Goal: Communication & Community: Connect with others

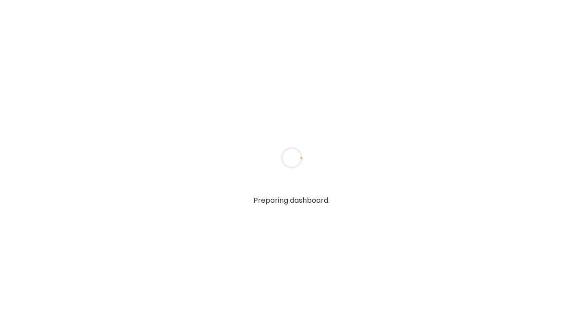
type textarea "**********"
type input "**********"
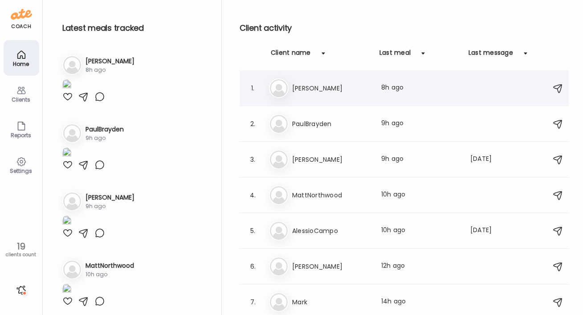
click at [323, 89] on h3 "[PERSON_NAME]" at bounding box center [331, 88] width 78 height 11
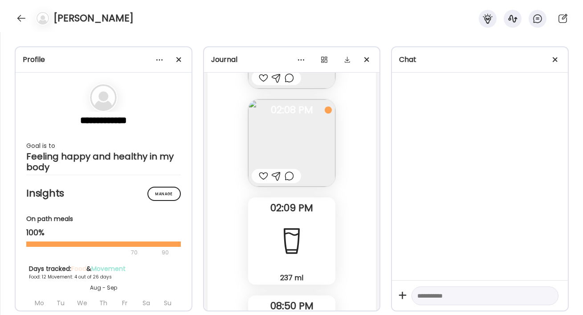
scroll to position [12357, 0]
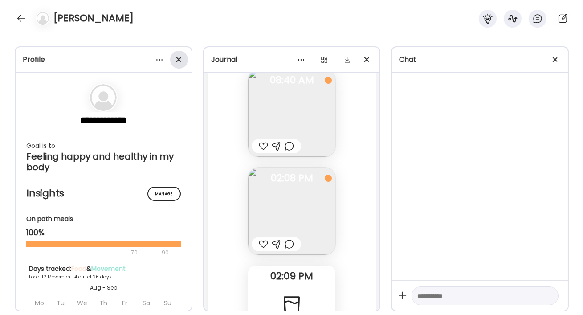
click at [176, 56] on div at bounding box center [179, 60] width 18 height 18
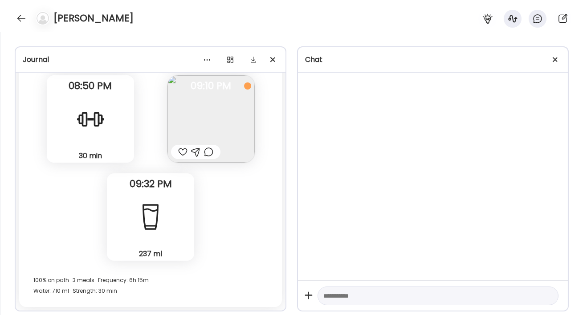
scroll to position [7438, 0]
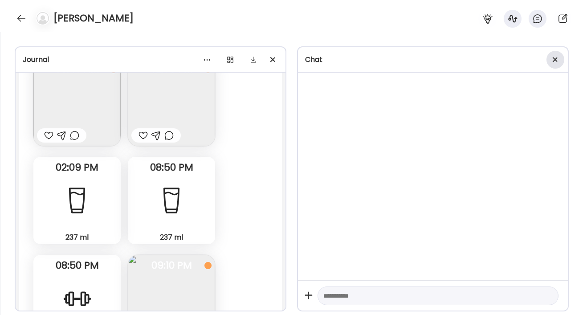
click at [553, 61] on div at bounding box center [556, 60] width 18 height 18
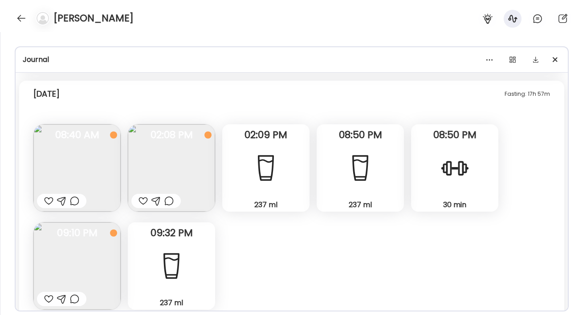
scroll to position [4564, 0]
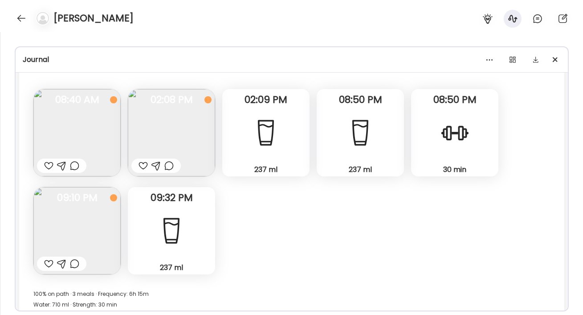
click at [157, 119] on img at bounding box center [171, 132] width 87 height 87
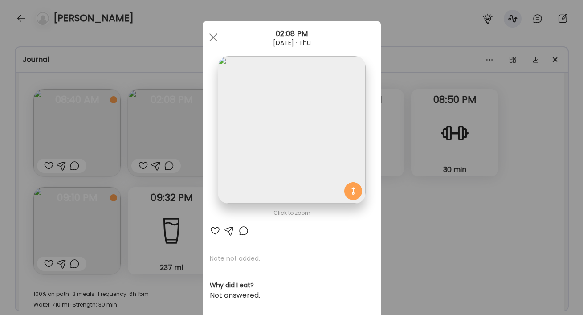
click at [424, 243] on div "Ate Coach Dashboard Wahoo! It’s official Take a moment to set up your Coach Pro…" at bounding box center [291, 157] width 583 height 315
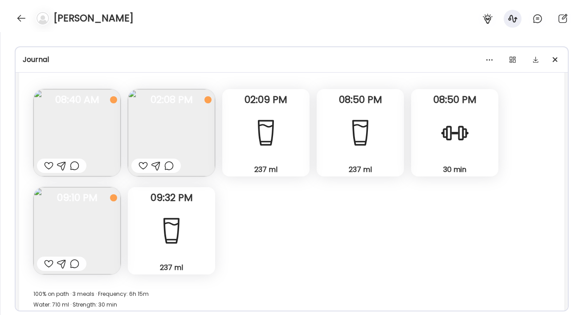
click at [96, 222] on img at bounding box center [76, 230] width 87 height 87
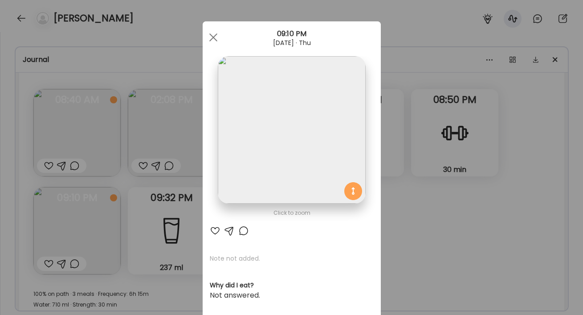
click at [448, 226] on div "Ate Coach Dashboard Wahoo! It’s official Take a moment to set up your Coach Pro…" at bounding box center [291, 157] width 583 height 315
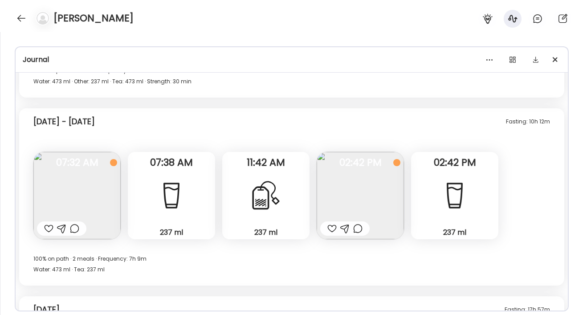
scroll to position [4317, 0]
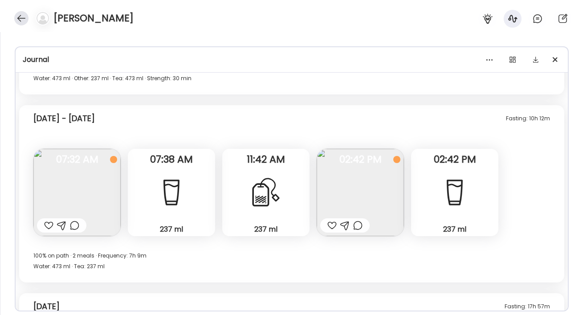
click at [20, 20] on div at bounding box center [21, 18] width 14 height 14
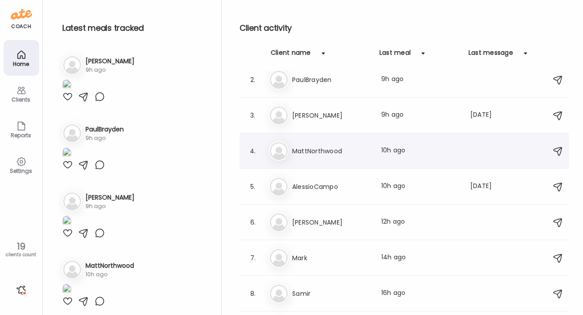
scroll to position [71, 0]
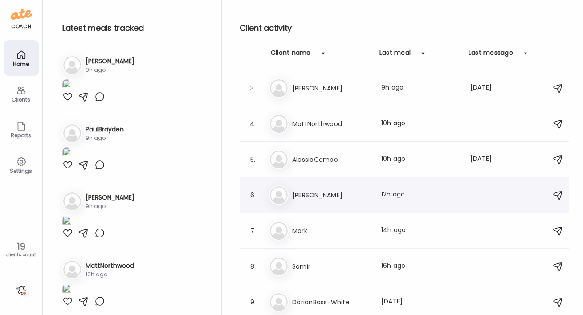
click at [321, 194] on h3 "[PERSON_NAME]" at bounding box center [331, 195] width 78 height 11
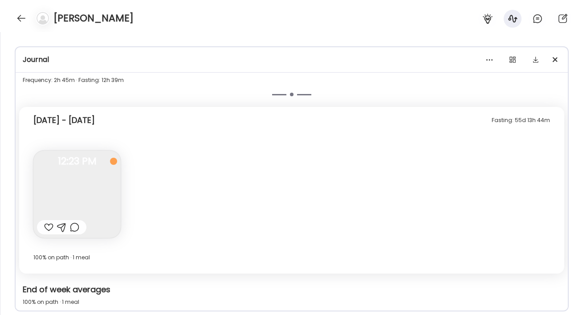
scroll to position [1647, 0]
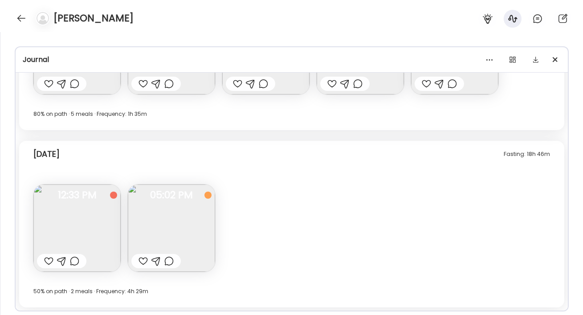
click at [74, 235] on img at bounding box center [76, 227] width 87 height 87
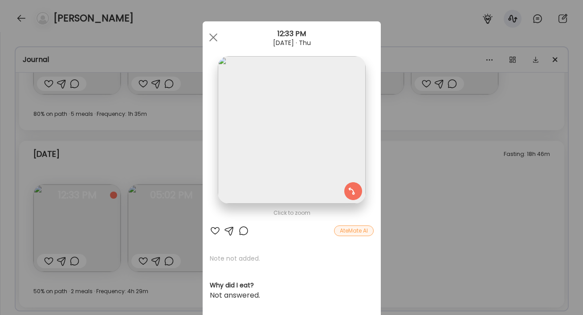
click at [200, 213] on div "Ate Coach Dashboard Wahoo! It’s official Take a moment to set up your Coach Pro…" at bounding box center [291, 157] width 583 height 315
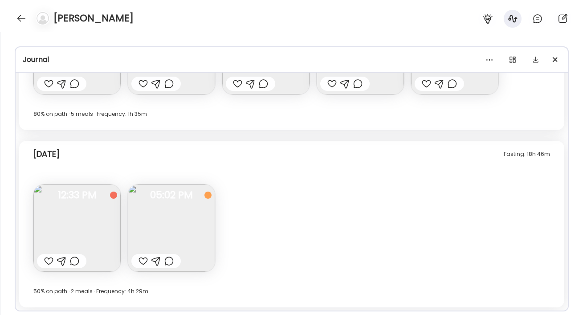
click at [185, 213] on img at bounding box center [171, 227] width 87 height 87
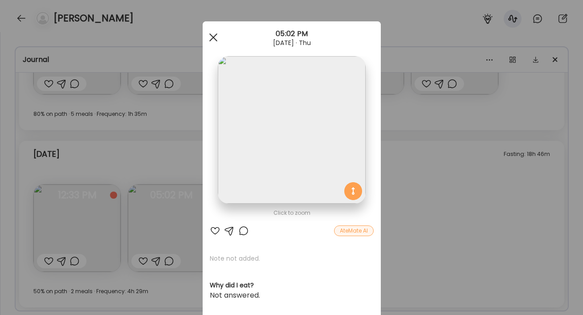
click at [215, 35] on span at bounding box center [213, 37] width 8 height 8
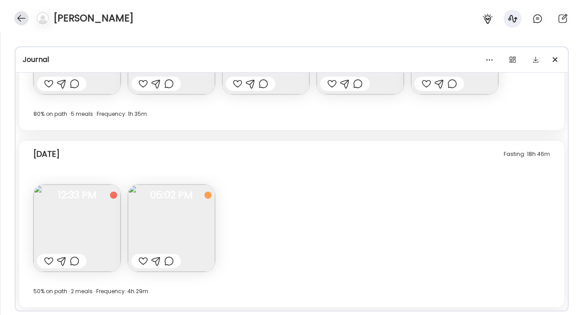
click at [23, 20] on div at bounding box center [21, 18] width 14 height 14
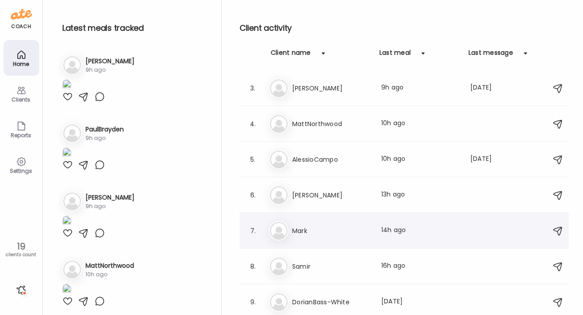
click at [301, 229] on h3 "Mark" at bounding box center [331, 230] width 78 height 11
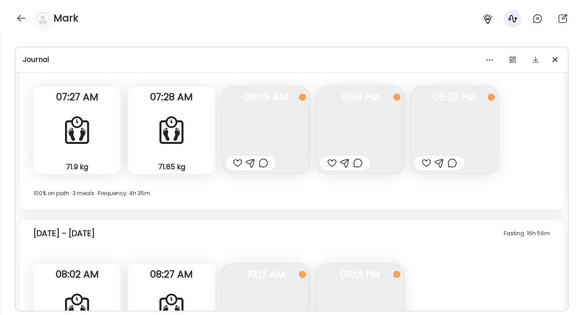
scroll to position [5346, 0]
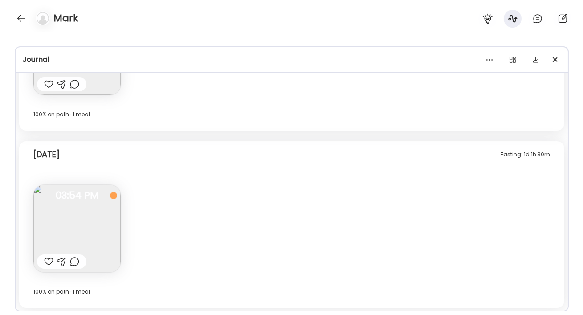
click at [51, 262] on div at bounding box center [48, 261] width 9 height 11
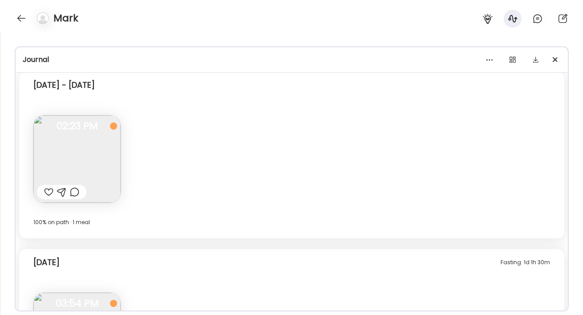
scroll to position [5166, 0]
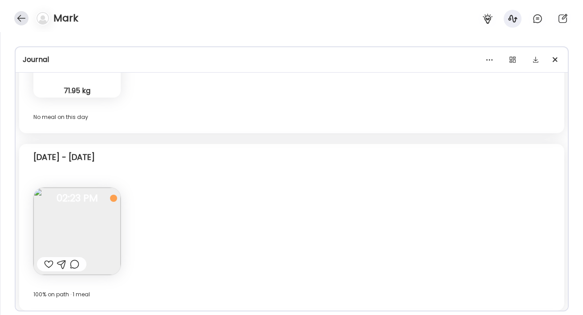
click at [24, 23] on div at bounding box center [21, 18] width 14 height 14
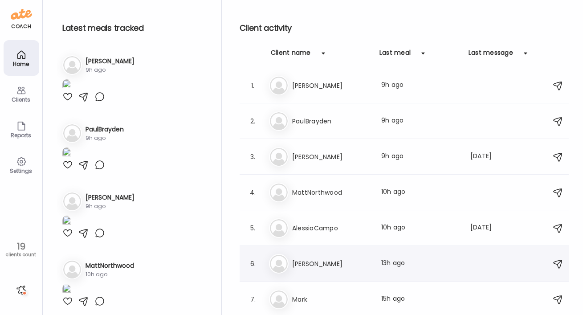
scroll to position [0, 0]
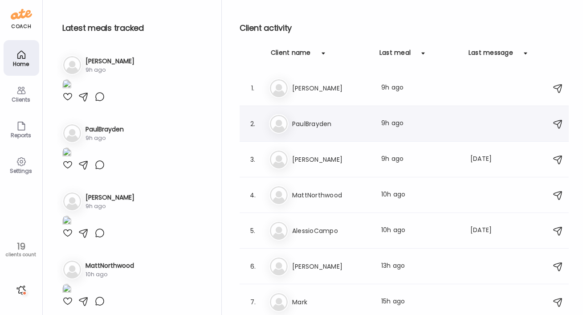
click at [308, 121] on h3 "PaulBrayden" at bounding box center [331, 124] width 78 height 11
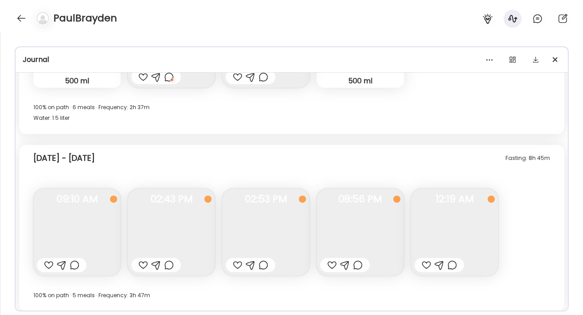
scroll to position [6215, 0]
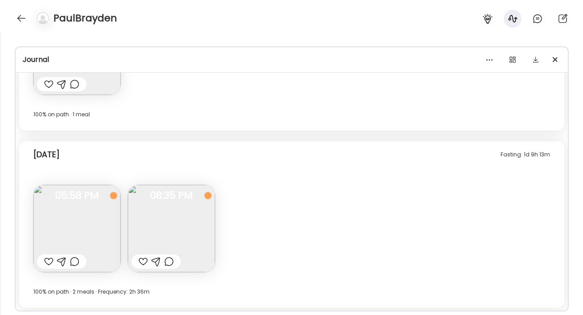
click at [147, 264] on div at bounding box center [143, 261] width 9 height 11
click at [169, 259] on div at bounding box center [168, 261] width 9 height 11
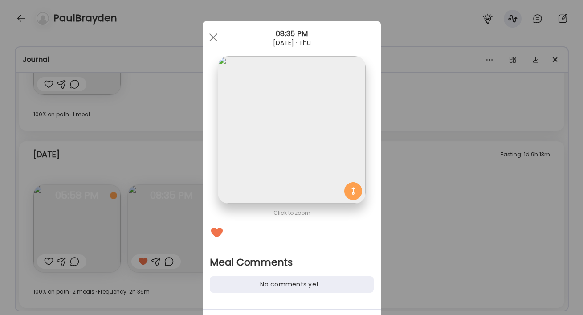
click at [412, 239] on div "Ate Coach Dashboard Wahoo! It’s official Take a moment to set up your Coach Pro…" at bounding box center [291, 157] width 583 height 315
